Goal: Information Seeking & Learning: Learn about a topic

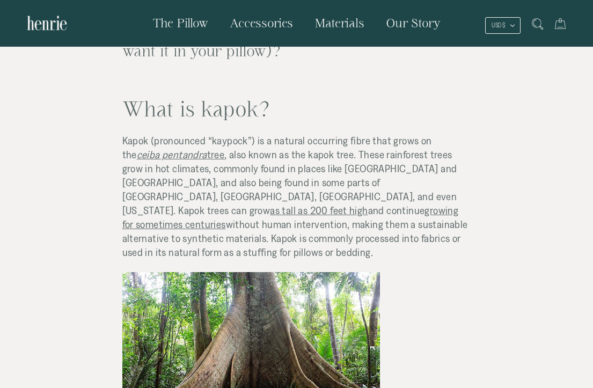
scroll to position [212, 0]
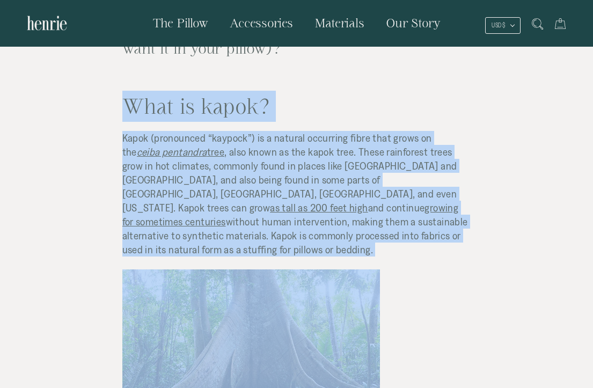
drag, startPoint x: 129, startPoint y: 107, endPoint x: 353, endPoint y: 248, distance: 264.9
copy div "What is kapok? Kapok (pronounced “kaypock”) is a natural occurring fibre that g…"
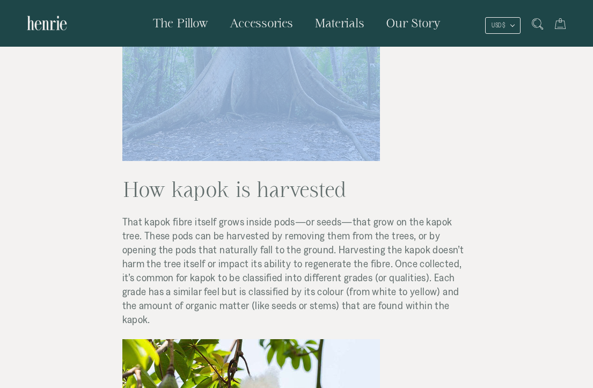
scroll to position [495, 0]
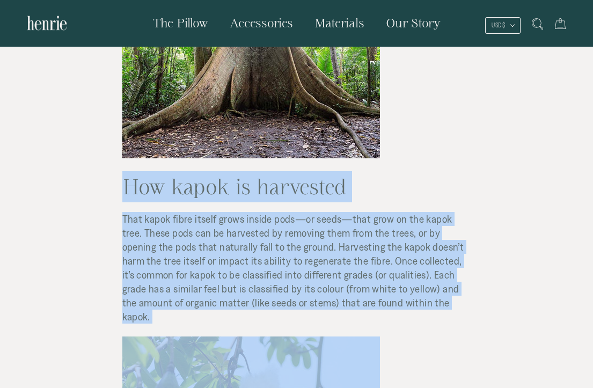
drag, startPoint x: 124, startPoint y: 170, endPoint x: 400, endPoint y: 300, distance: 304.9
copy div "How kapok is harvested That kapok fibre itself grows inside pods—or seeds—that …"
click at [431, 278] on span "That kapok fibre itself grows inside pods—or seeds—that grow on the kapok tree.…" at bounding box center [293, 268] width 342 height 110
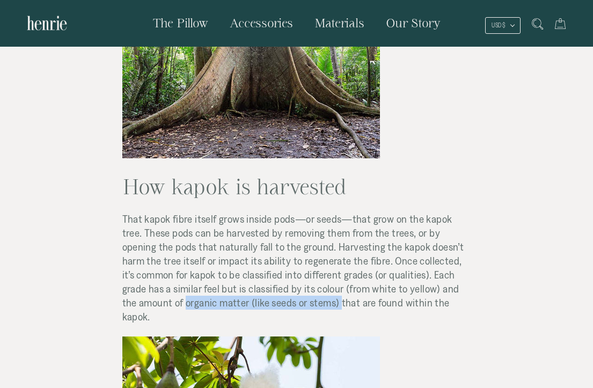
drag, startPoint x: 437, startPoint y: 278, endPoint x: 242, endPoint y: 288, distance: 195.2
click at [242, 288] on span "That kapok fibre itself grows inside pods—or seeds—that grow on the kapok tree.…" at bounding box center [293, 268] width 342 height 110
copy span "organic matter (like seeds or stems)"
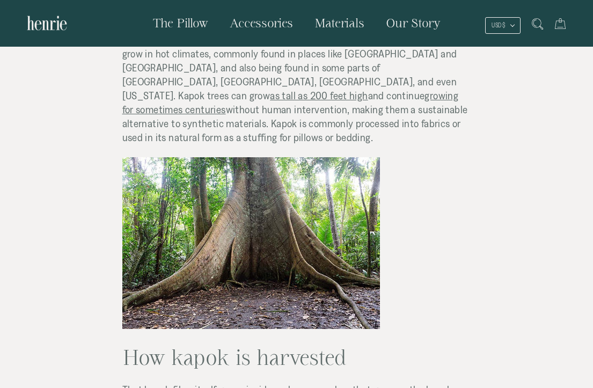
scroll to position [361, 0]
